Goal: Information Seeking & Learning: Learn about a topic

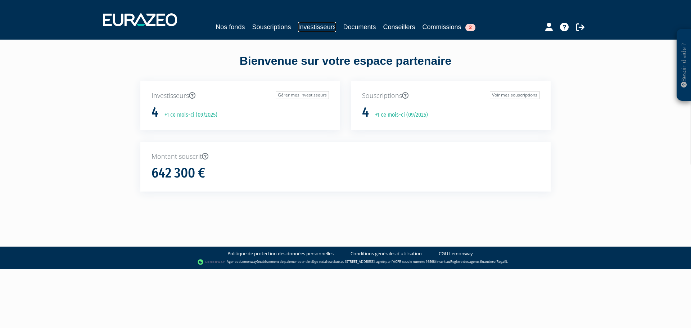
click at [326, 25] on link "Investisseurs" at bounding box center [317, 27] width 38 height 10
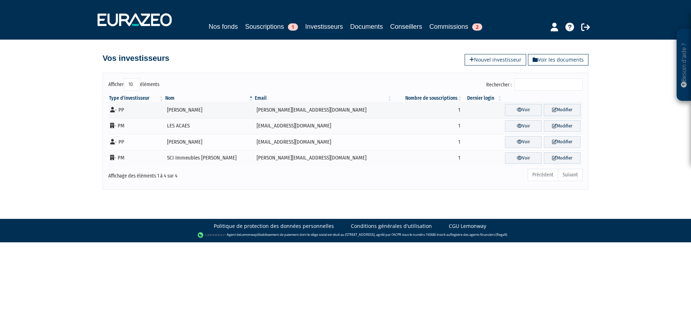
click at [220, 147] on td "[PERSON_NAME]" at bounding box center [209, 142] width 90 height 16
click at [225, 143] on td "[PERSON_NAME]" at bounding box center [209, 142] width 90 height 16
click at [523, 145] on link "Voir" at bounding box center [523, 142] width 37 height 12
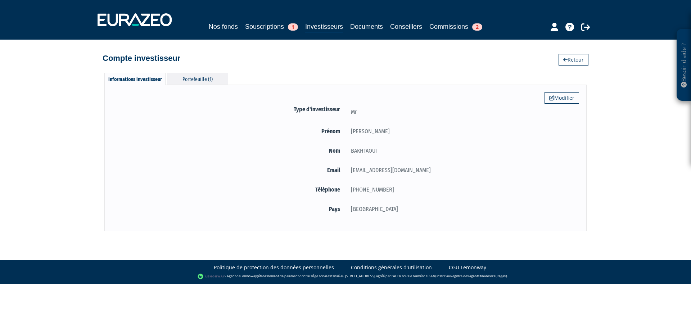
click at [197, 80] on div "Portefeuille (1)" at bounding box center [197, 79] width 61 height 12
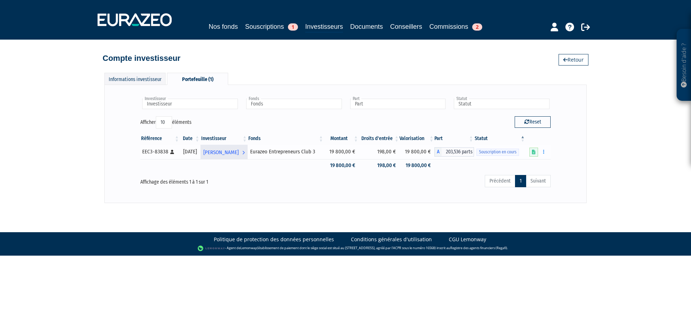
click at [225, 153] on span "[PERSON_NAME]" at bounding box center [220, 152] width 35 height 13
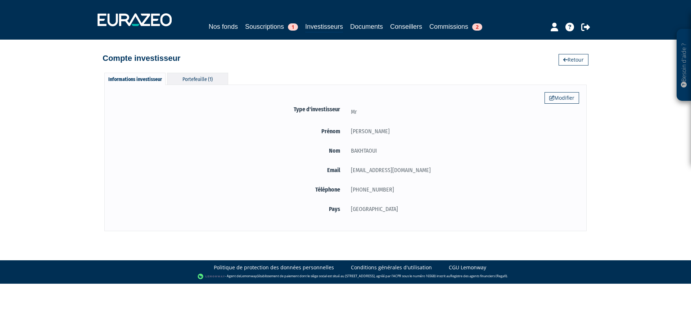
click at [200, 80] on div "Portefeuille (1)" at bounding box center [197, 79] width 61 height 12
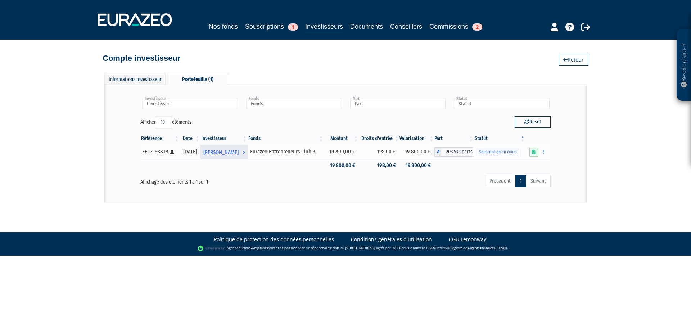
click at [223, 157] on span "[PERSON_NAME]" at bounding box center [220, 152] width 35 height 13
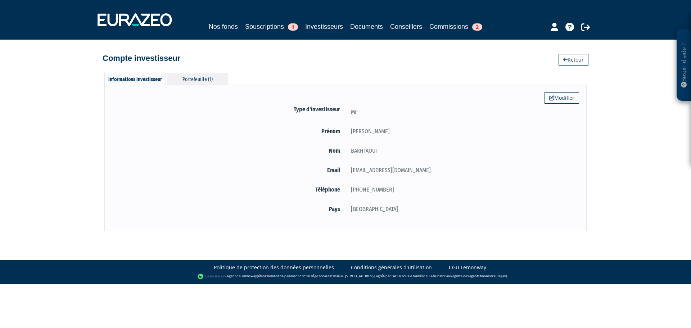
click at [184, 78] on div "Portefeuille (1)" at bounding box center [197, 79] width 61 height 12
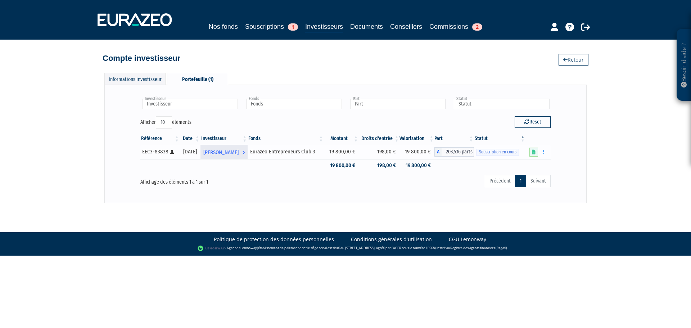
click at [239, 153] on span "[PERSON_NAME]" at bounding box center [220, 152] width 35 height 13
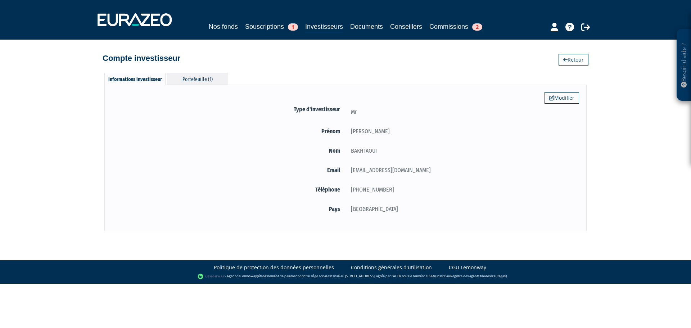
click at [211, 78] on div "Portefeuille (1)" at bounding box center [197, 79] width 61 height 12
